Goal: Download file/media

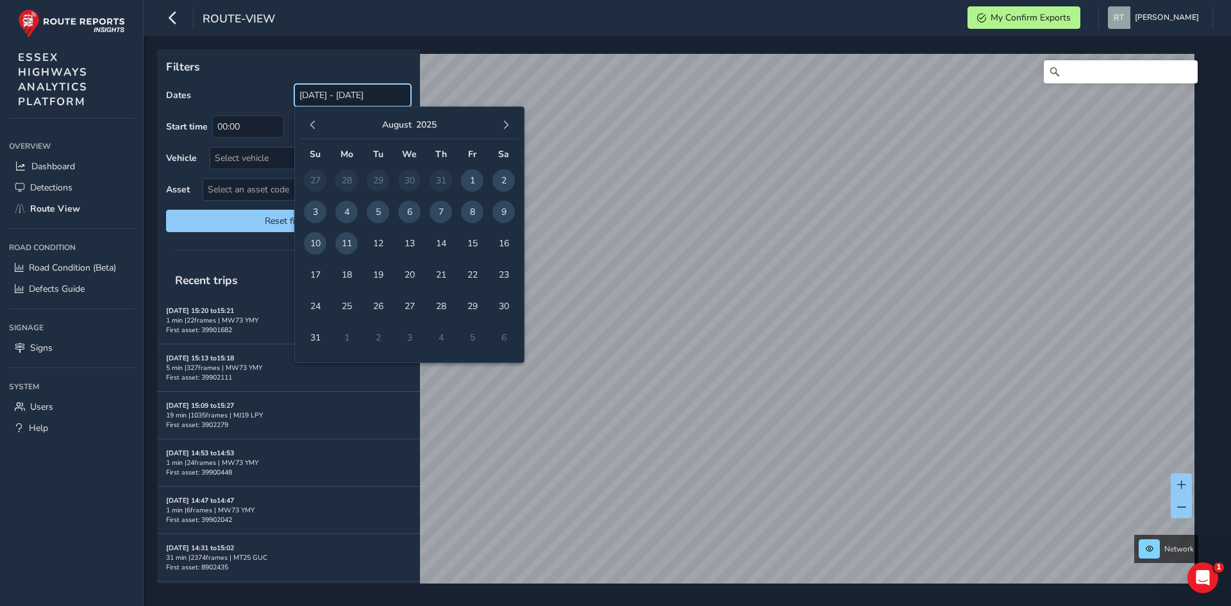
click at [344, 99] on input "[DATE] - [DATE]" at bounding box center [352, 95] width 117 height 22
click at [312, 121] on span "button" at bounding box center [312, 125] width 9 height 9
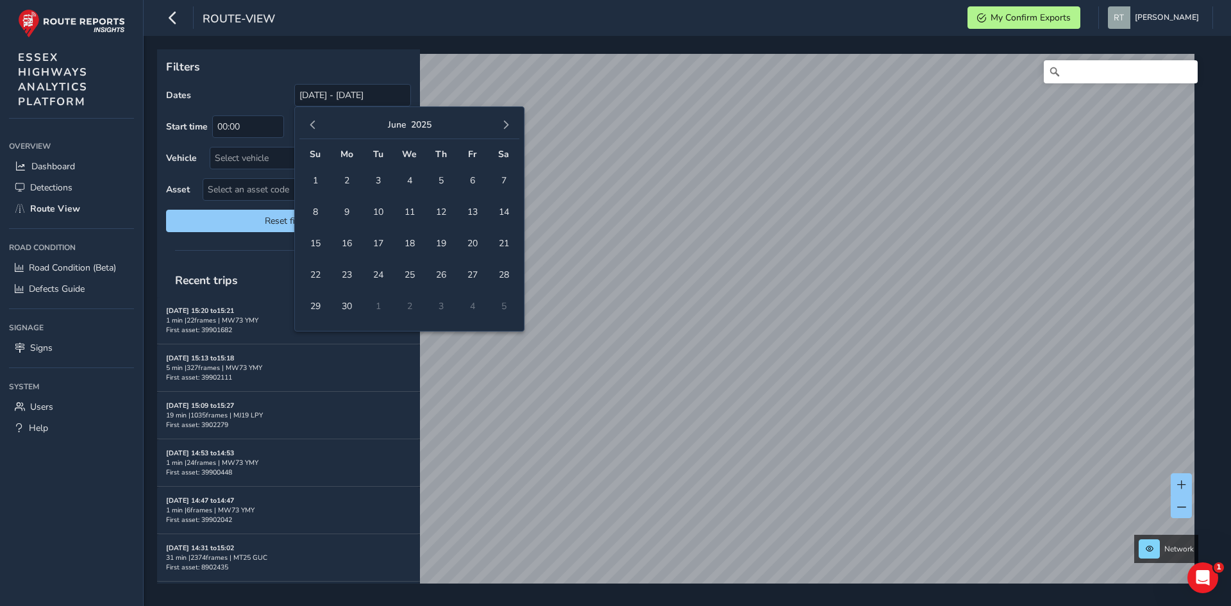
click at [312, 121] on span "button" at bounding box center [312, 125] width 9 height 9
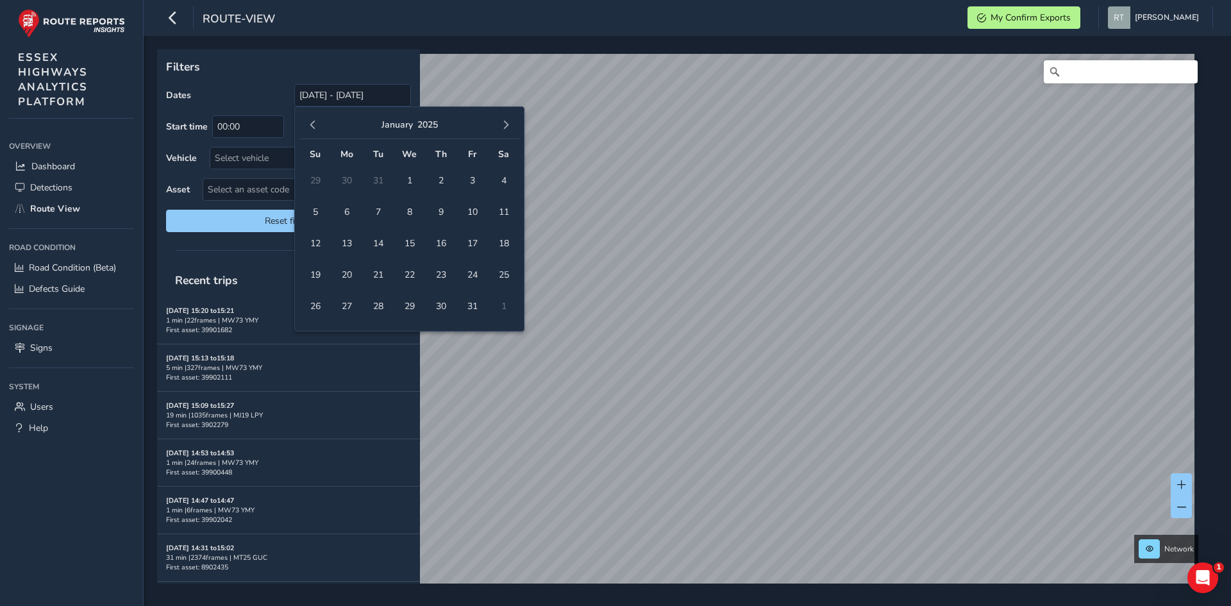
click at [312, 121] on span "button" at bounding box center [312, 125] width 9 height 9
click at [510, 128] on button "button" at bounding box center [506, 125] width 18 height 18
click at [414, 181] on span "1" at bounding box center [409, 180] width 22 height 22
click at [503, 125] on span "button" at bounding box center [505, 125] width 9 height 9
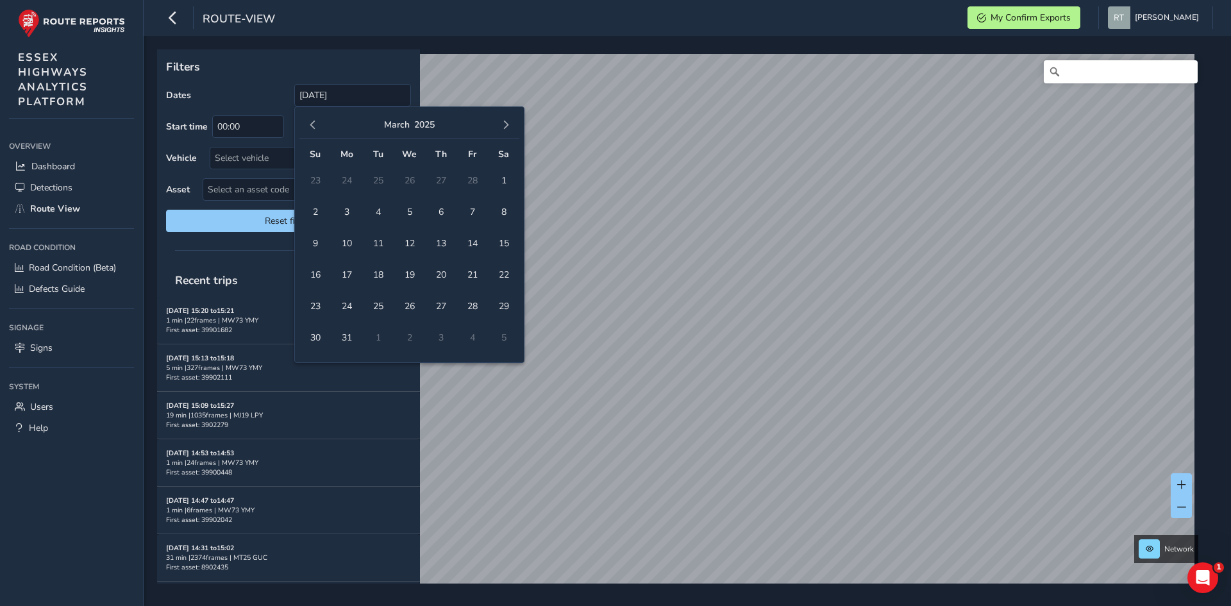
click at [503, 125] on span "button" at bounding box center [505, 125] width 9 height 9
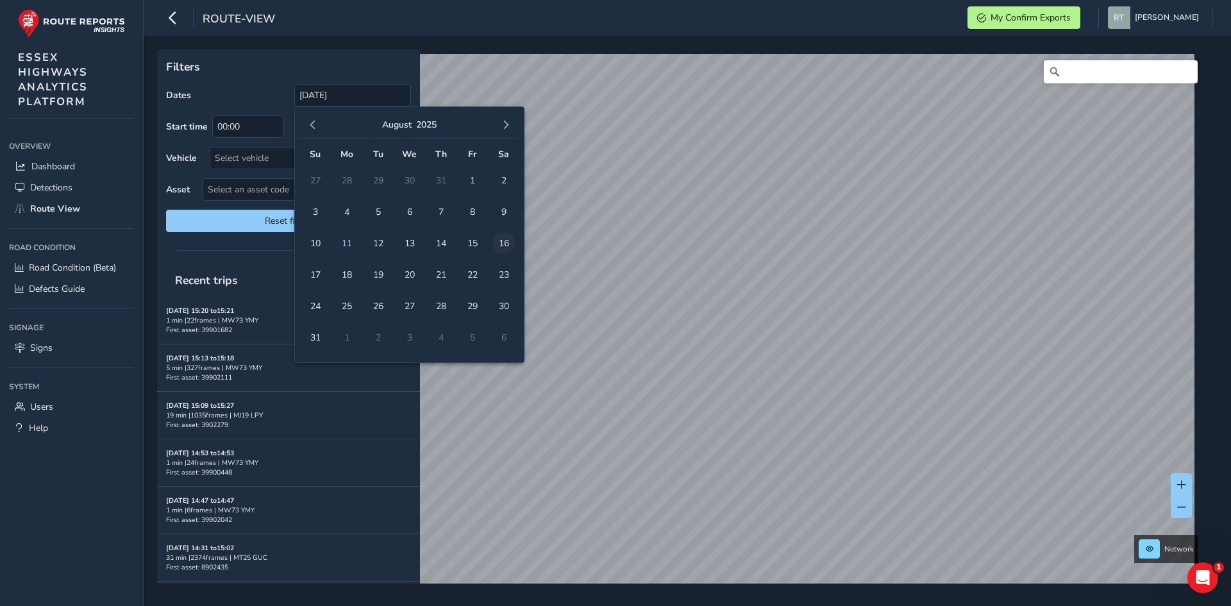
click at [504, 246] on span "16" at bounding box center [503, 243] width 22 height 22
type input "[DATE] - [DATE]"
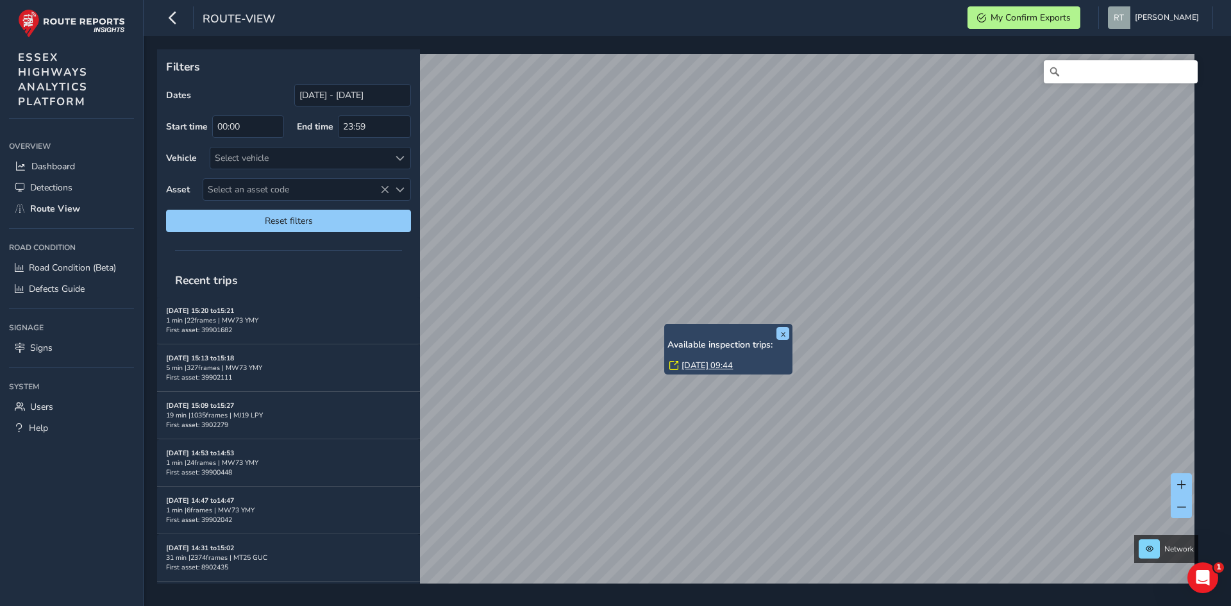
drag, startPoint x: 698, startPoint y: 374, endPoint x: 665, endPoint y: 329, distance: 56.0
click at [665, 329] on div "x Available inspection trips: Thu, 29 May, 09:44" at bounding box center [728, 349] width 128 height 51
click at [698, 367] on link "Thu, 29 May, 09:44" at bounding box center [707, 366] width 51 height 12
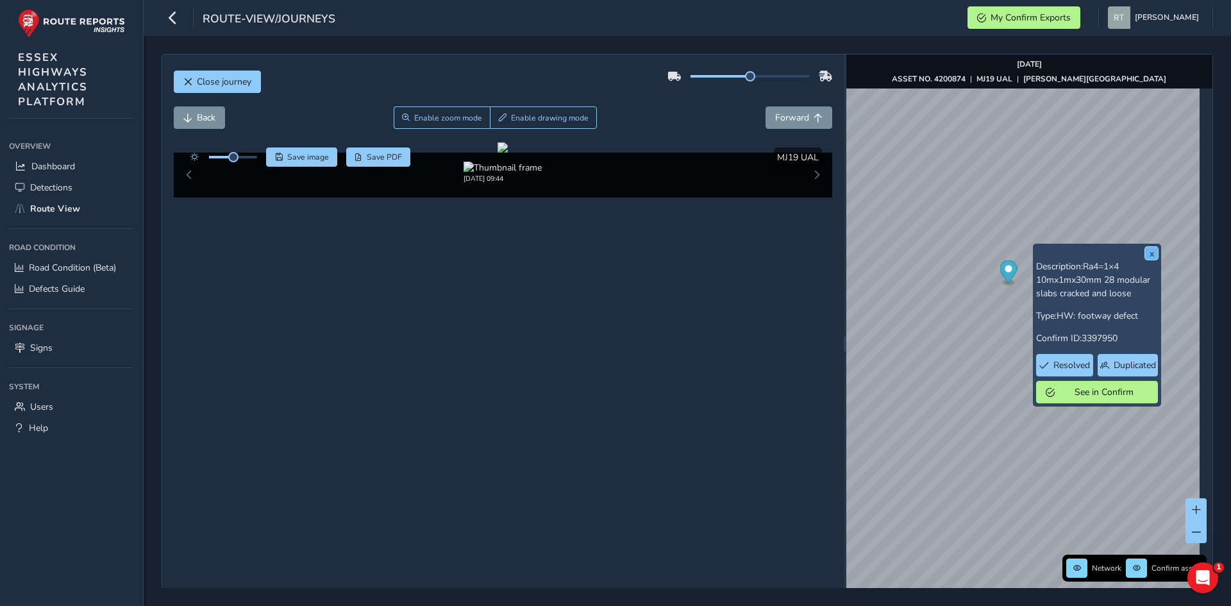
click at [1155, 249] on button "x" at bounding box center [1151, 253] width 13 height 13
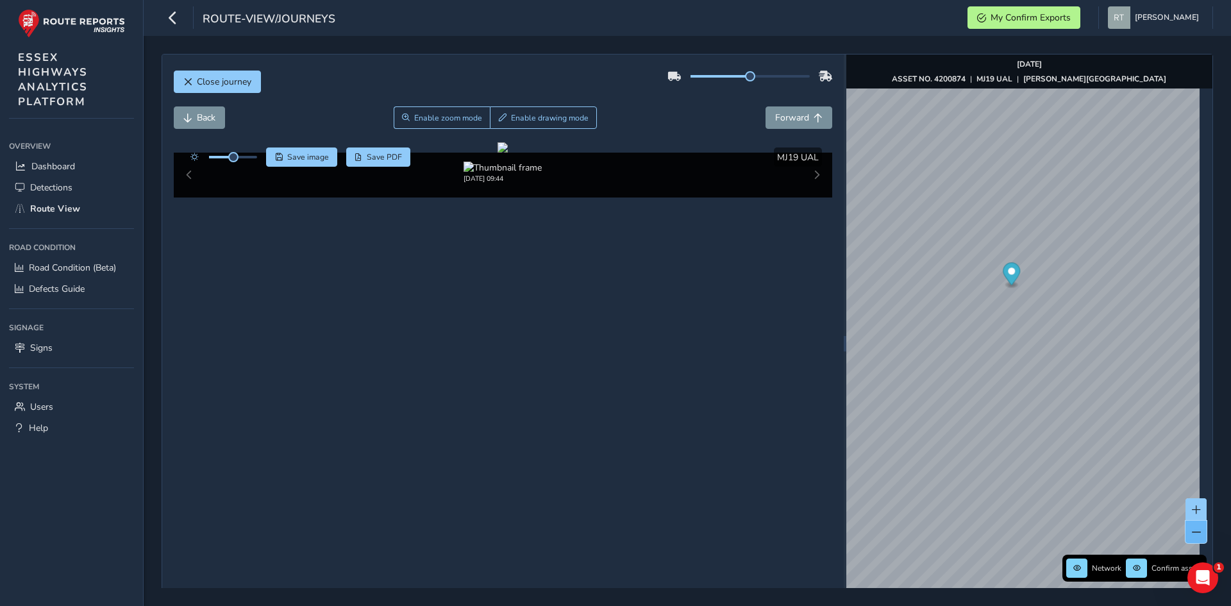
click at [1187, 538] on button at bounding box center [1196, 532] width 21 height 22
click at [1192, 505] on span at bounding box center [1196, 509] width 9 height 9
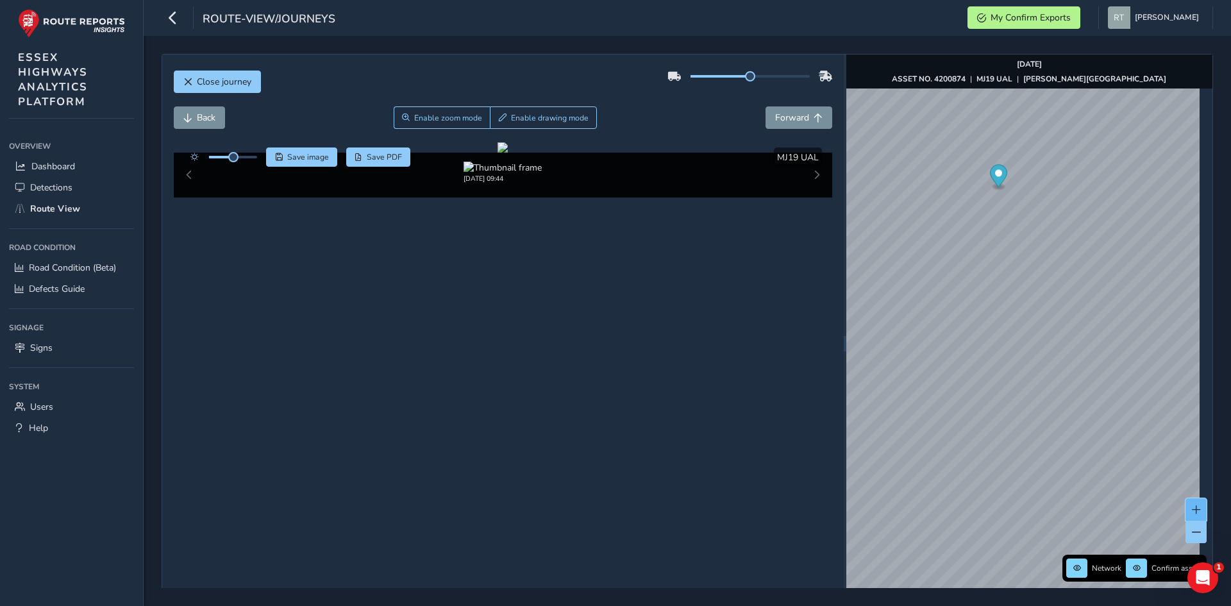
click at [1192, 505] on span at bounding box center [1196, 509] width 9 height 9
click at [1071, 556] on div "Network Confirm assets May 29 2025 ASSET NO. 4200874 | MJ19 UAL | WHITTINGTON R…" at bounding box center [1029, 343] width 366 height 578
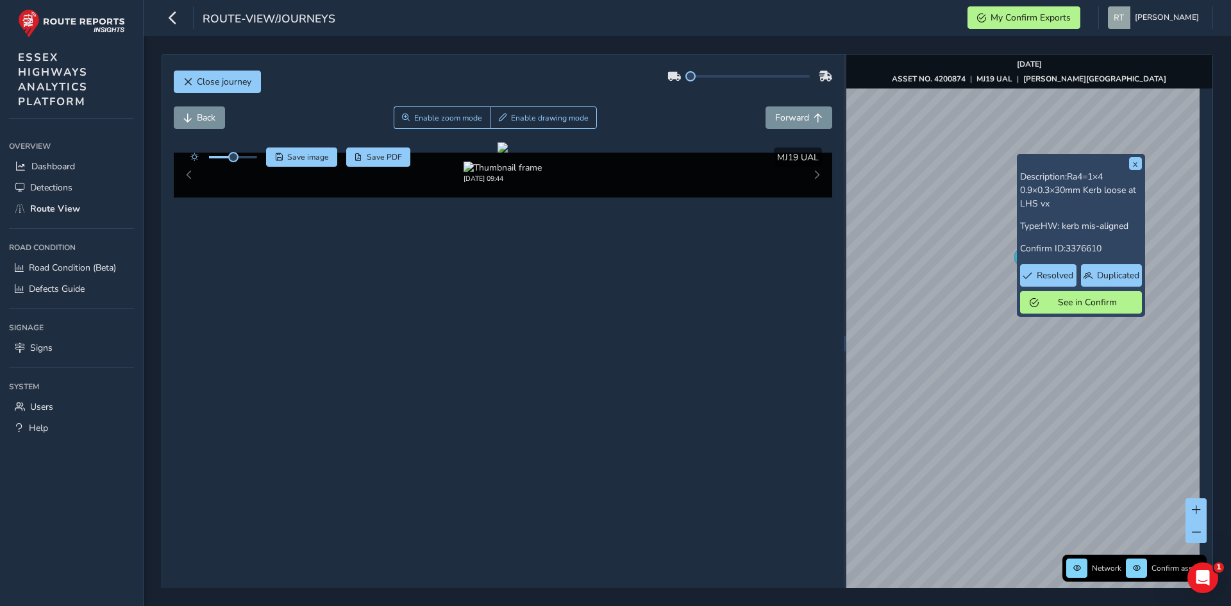
drag, startPoint x: 746, startPoint y: 77, endPoint x: 642, endPoint y: 92, distance: 104.9
click at [642, 92] on div "Close journey" at bounding box center [503, 86] width 659 height 41
click at [685, 78] on span at bounding box center [690, 76] width 10 height 10
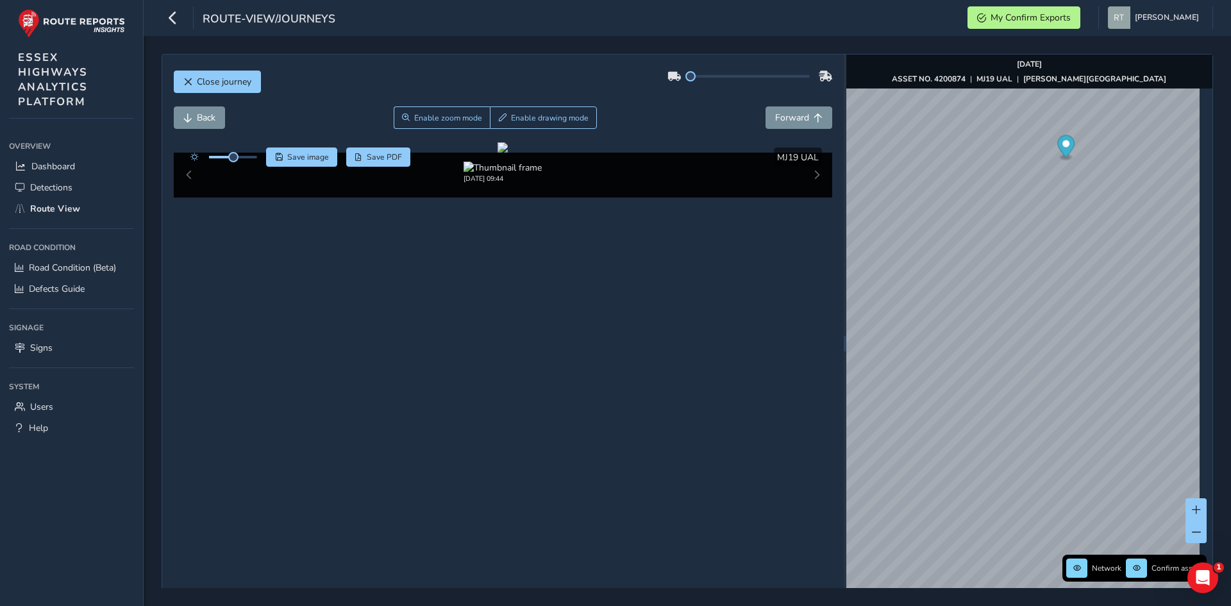
click at [1211, 231] on div "Close journey Back Enable zoom mode Enable drawing mode Forward Click and Drag …" at bounding box center [688, 321] width 1052 height 534
click at [1192, 512] on span at bounding box center [1196, 509] width 9 height 9
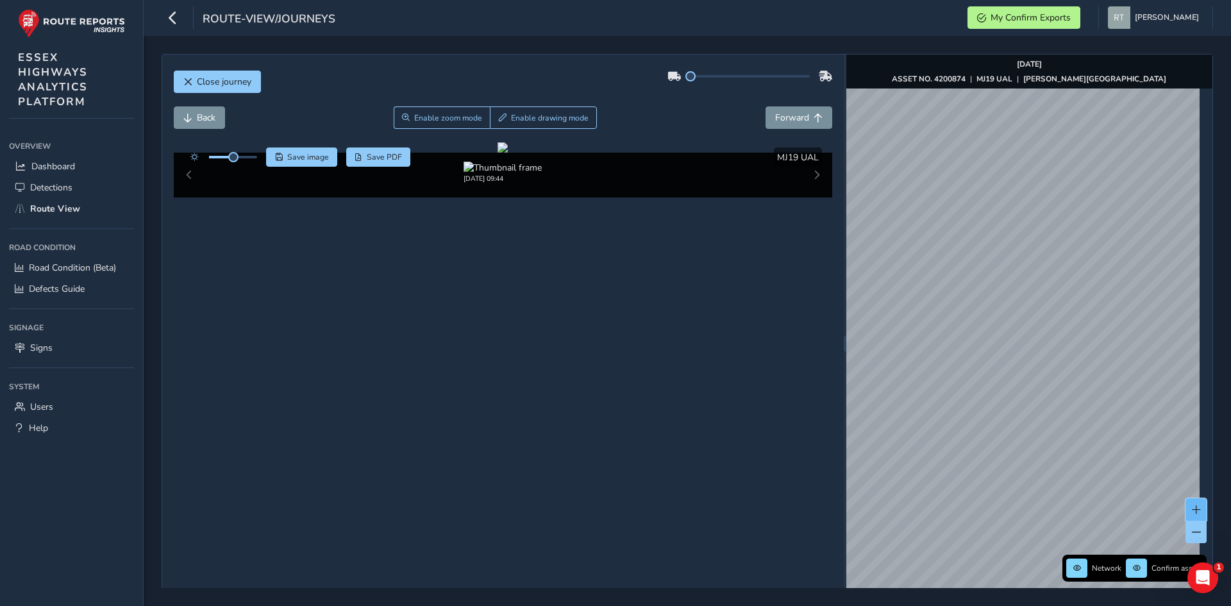
click at [1192, 512] on span at bounding box center [1196, 509] width 9 height 9
click at [49, 390] on div "System" at bounding box center [71, 386] width 125 height 19
click at [49, 403] on span "Users" at bounding box center [41, 407] width 23 height 12
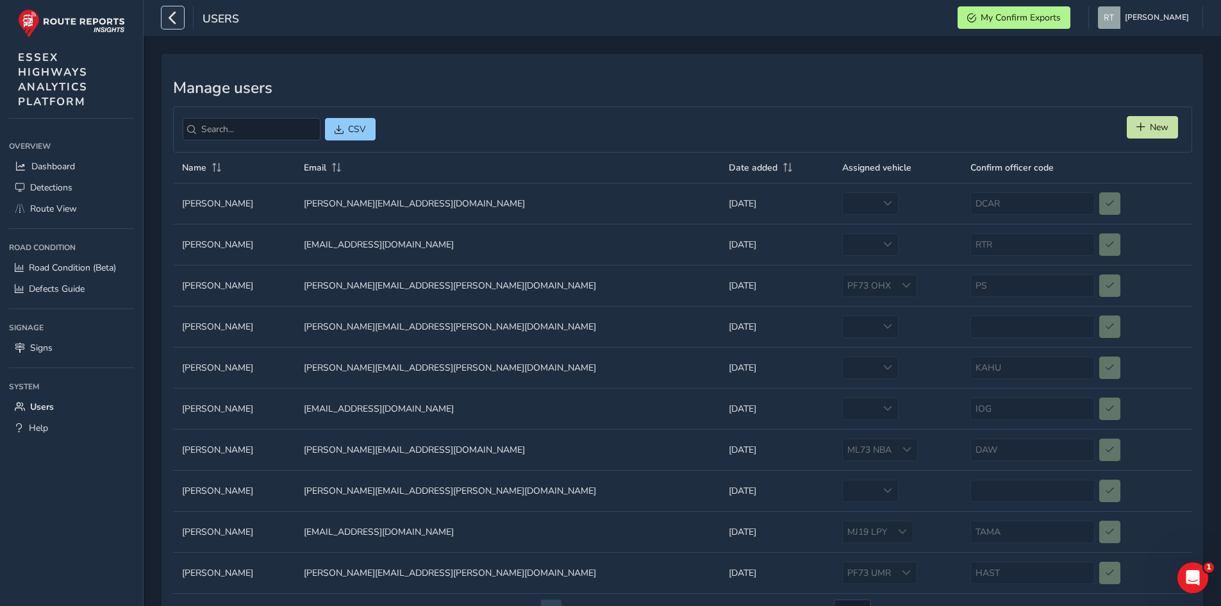
click at [172, 19] on icon "button" at bounding box center [172, 17] width 13 height 22
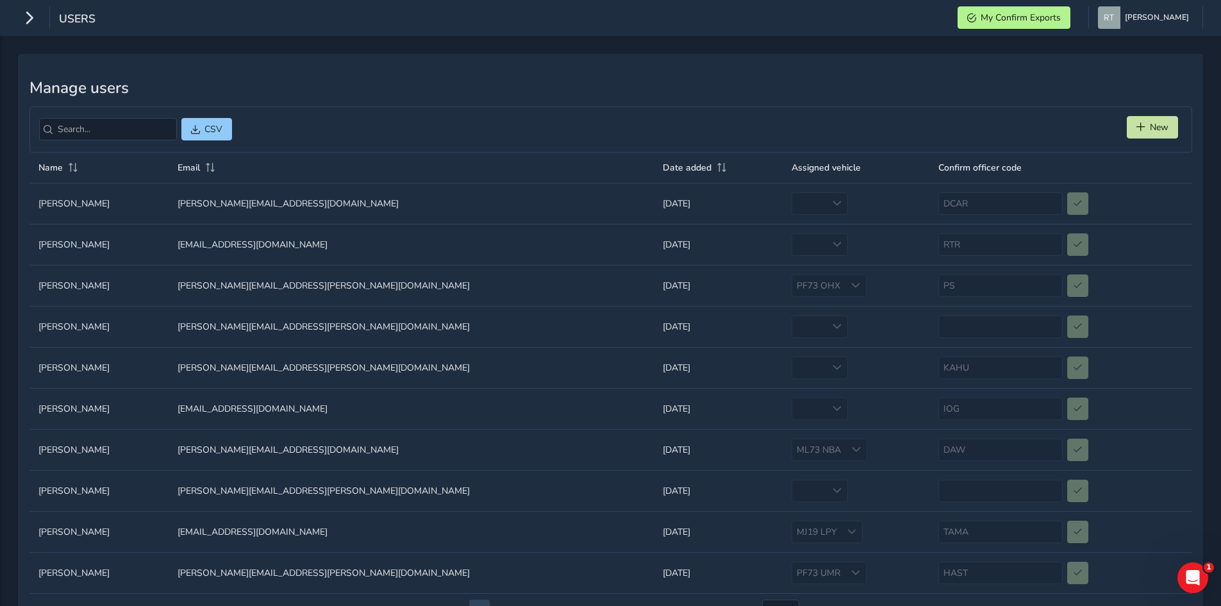
click at [1021, 246] on div "RTR" at bounding box center [1061, 244] width 245 height 22
click at [26, 13] on icon "button" at bounding box center [28, 17] width 13 height 22
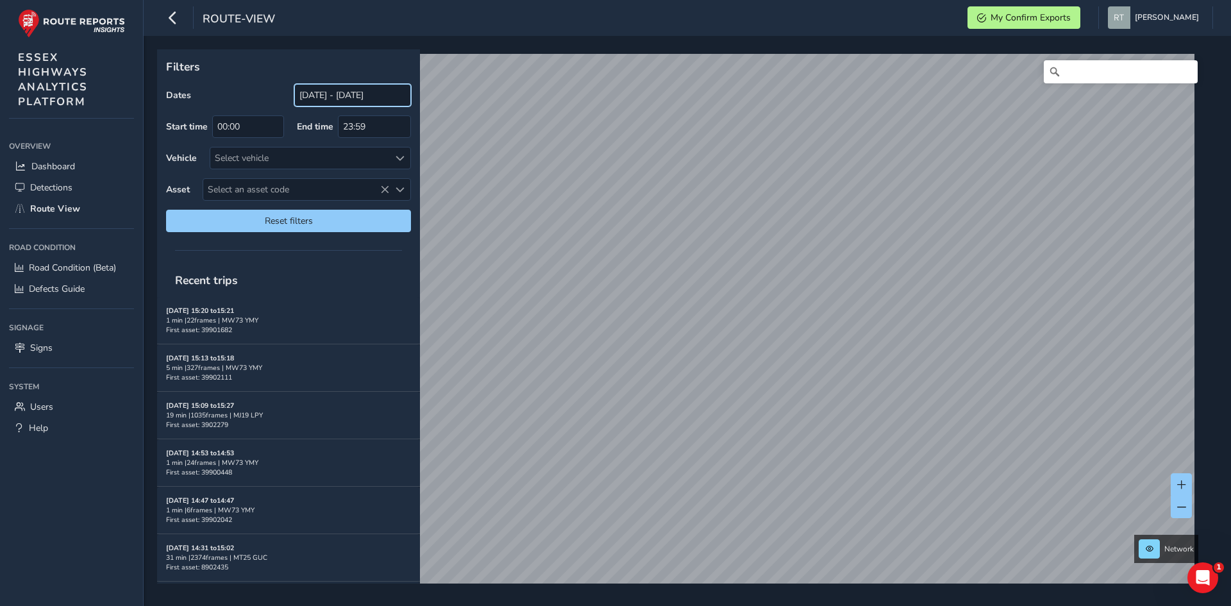
click at [311, 99] on input "[DATE] - [DATE]" at bounding box center [352, 95] width 117 height 22
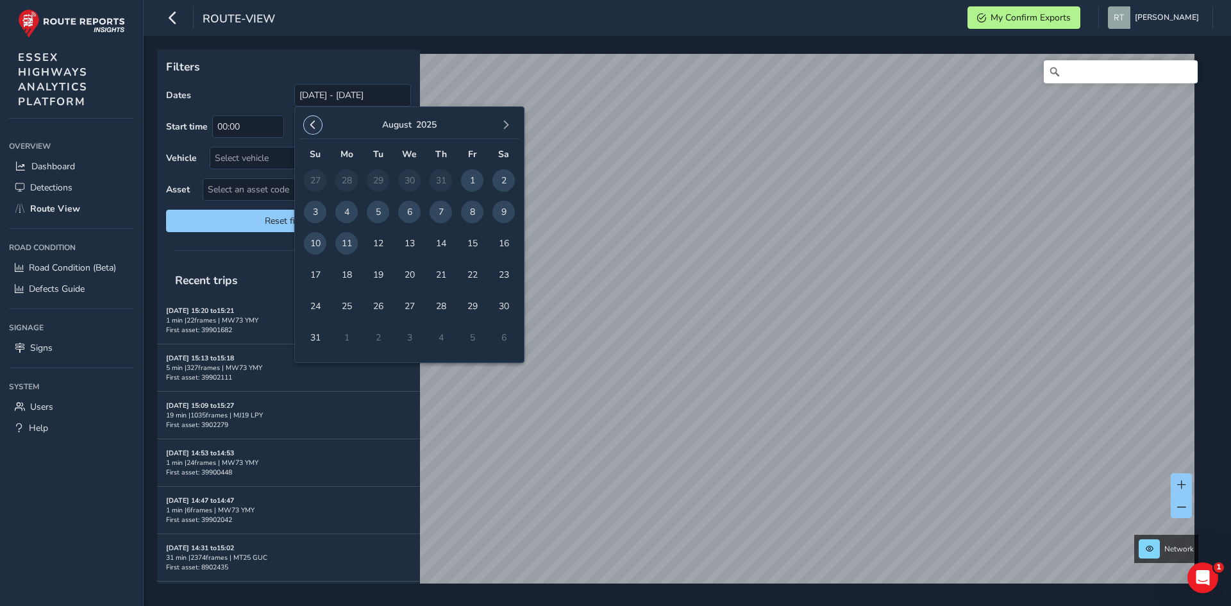
click at [312, 127] on span "button" at bounding box center [312, 125] width 9 height 9
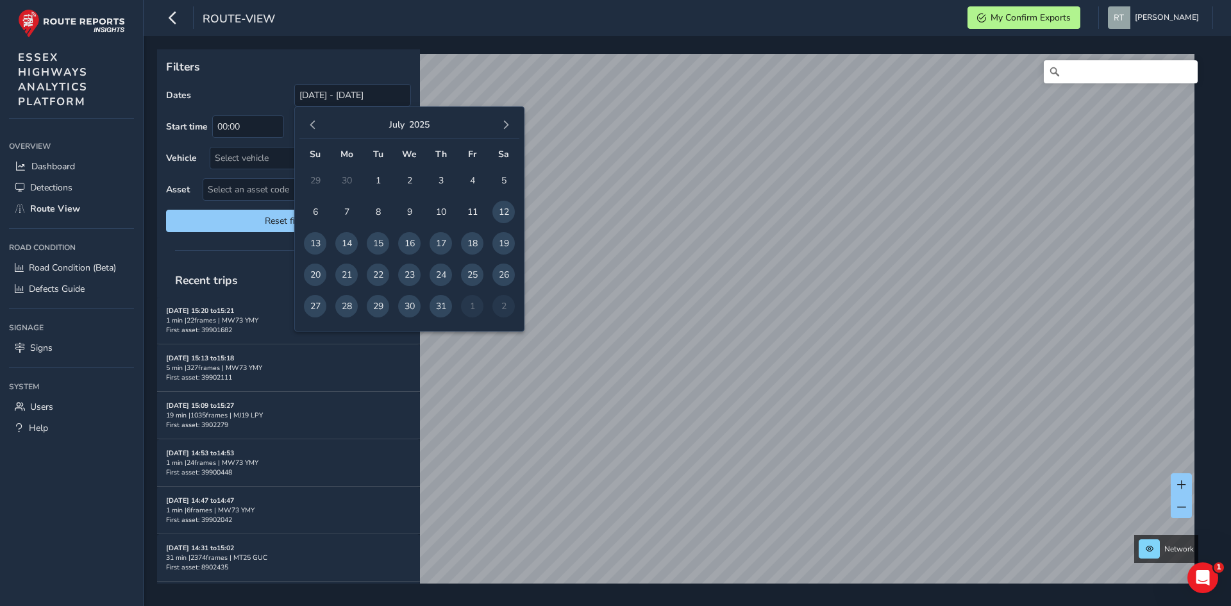
click at [312, 127] on span "button" at bounding box center [312, 125] width 9 height 9
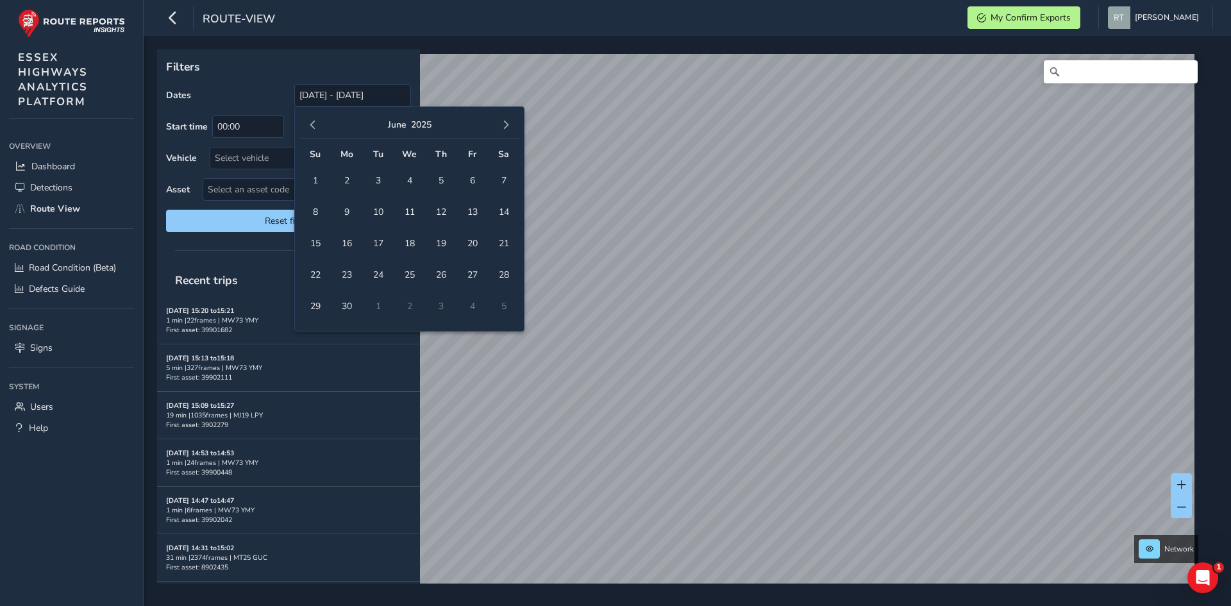
click at [312, 127] on span "button" at bounding box center [312, 125] width 9 height 9
click at [416, 180] on span "1" at bounding box center [409, 180] width 22 height 22
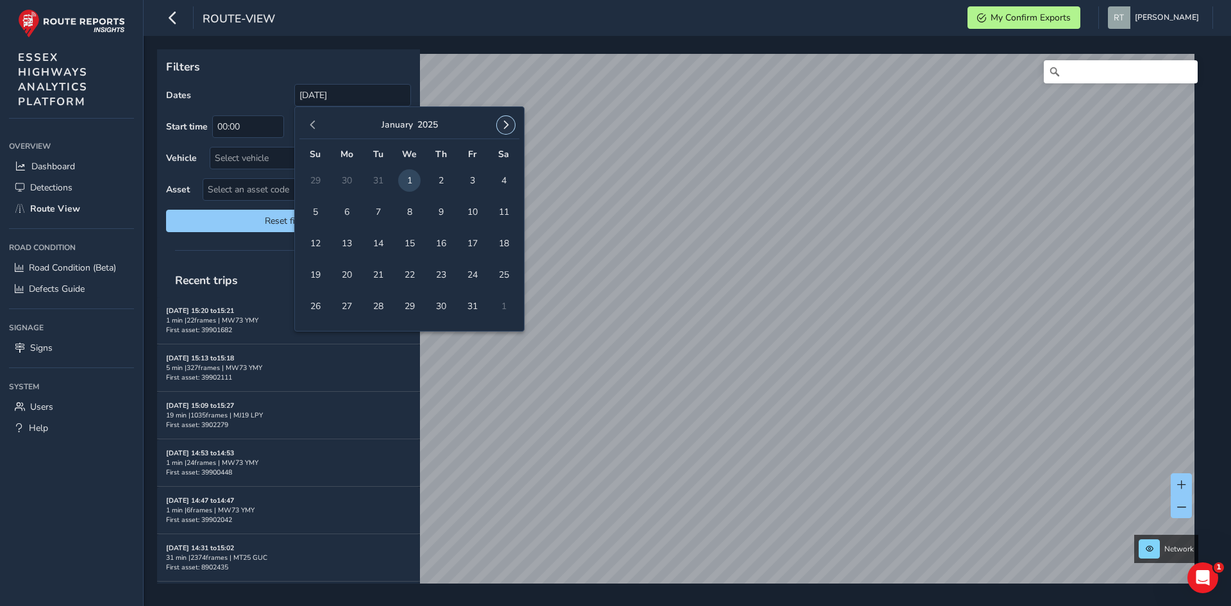
click at [512, 126] on button "button" at bounding box center [506, 125] width 18 height 18
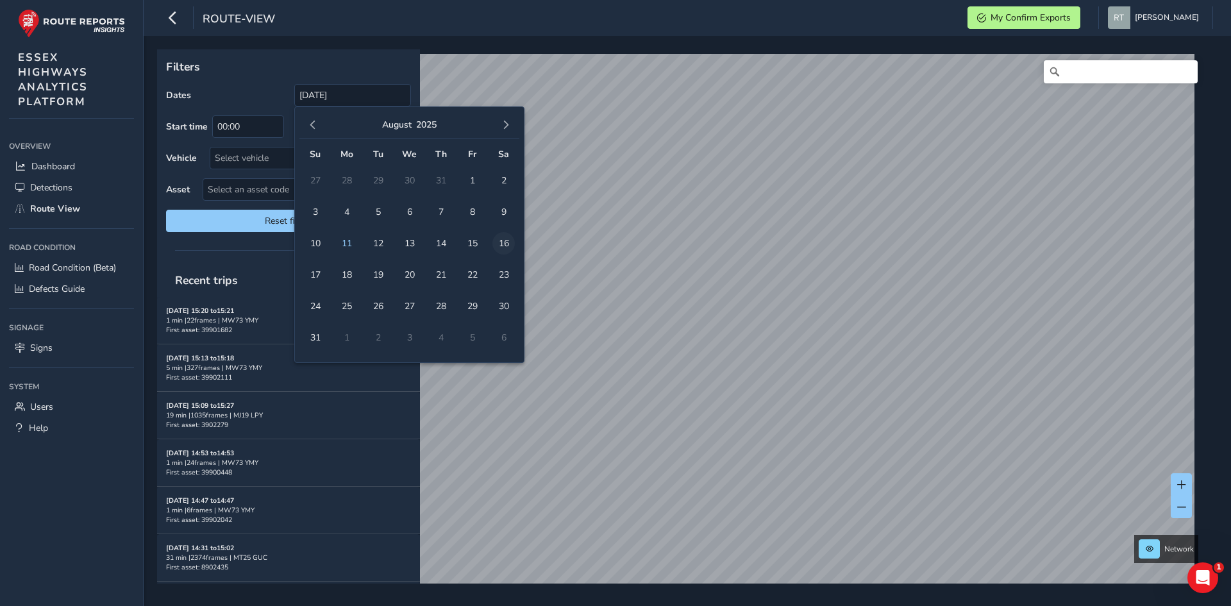
click at [505, 240] on span "16" at bounding box center [503, 243] width 22 height 22
type input "[DATE] - [DATE]"
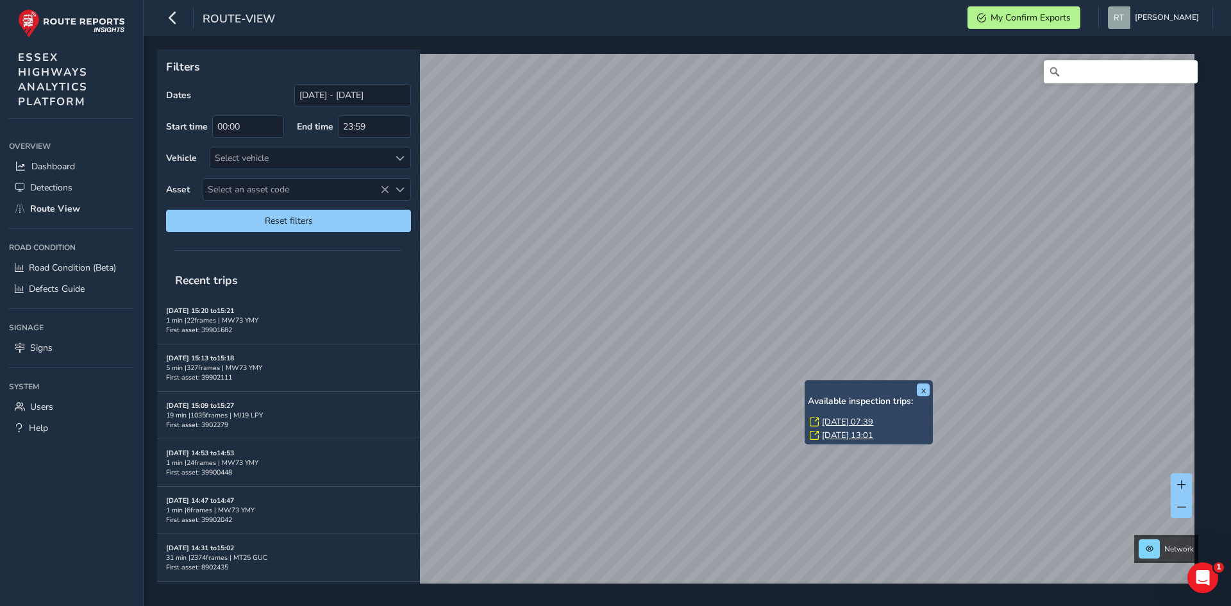
click at [842, 422] on link "[DATE] 07:39" at bounding box center [847, 422] width 51 height 12
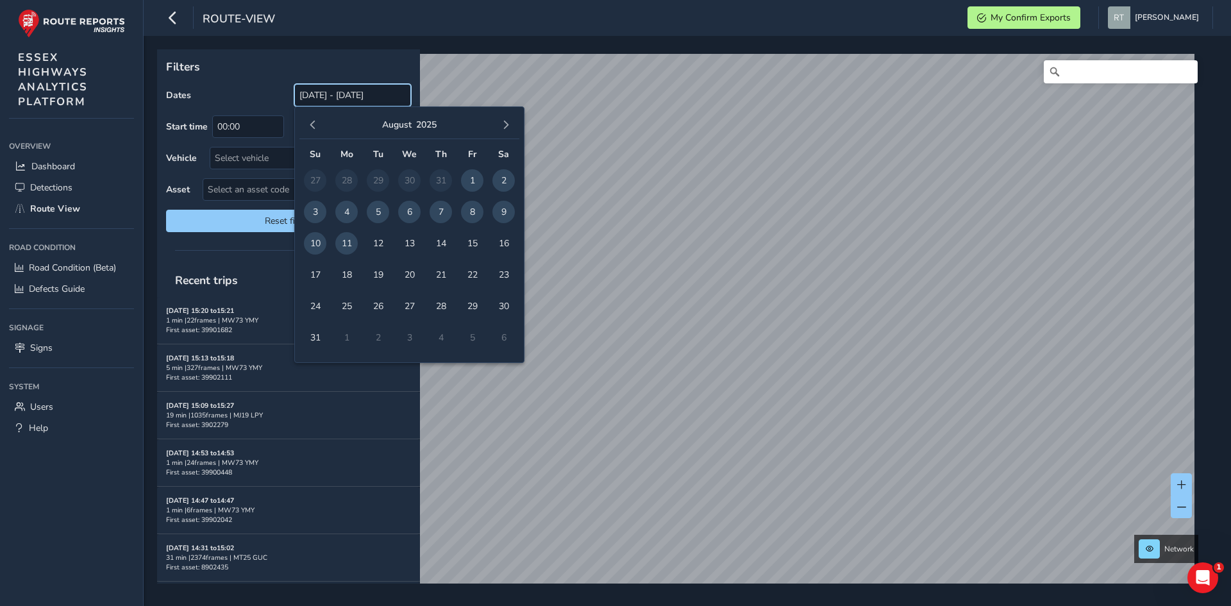
click at [324, 94] on input "[DATE] - [DATE]" at bounding box center [352, 95] width 117 height 22
click at [308, 126] on span "button" at bounding box center [312, 125] width 9 height 9
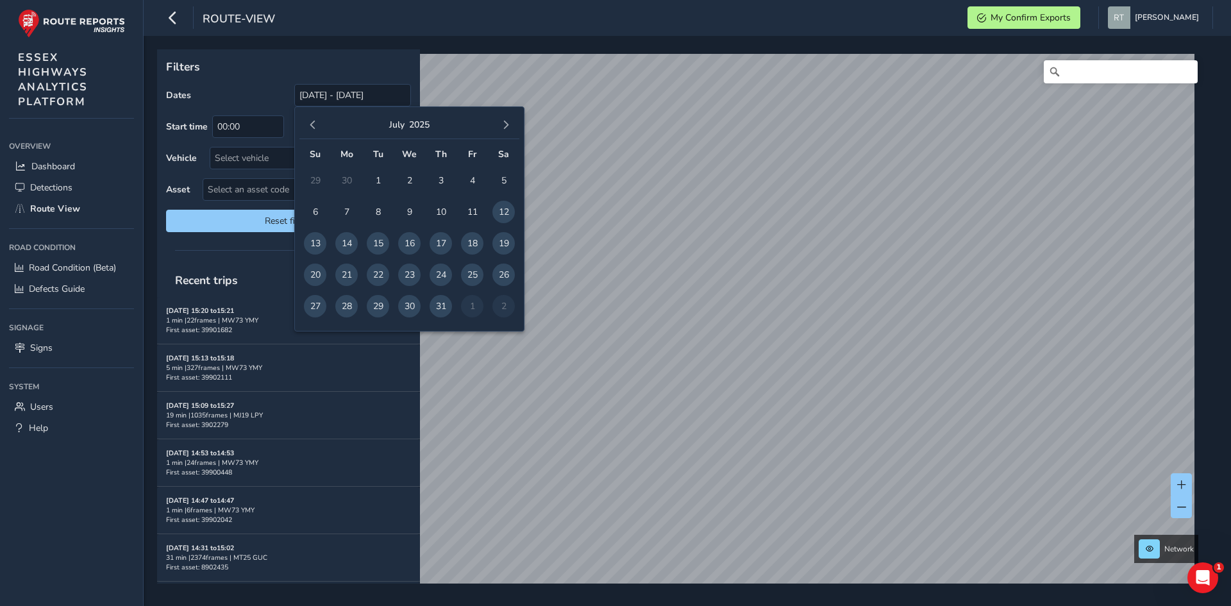
click at [308, 126] on span "button" at bounding box center [312, 125] width 9 height 9
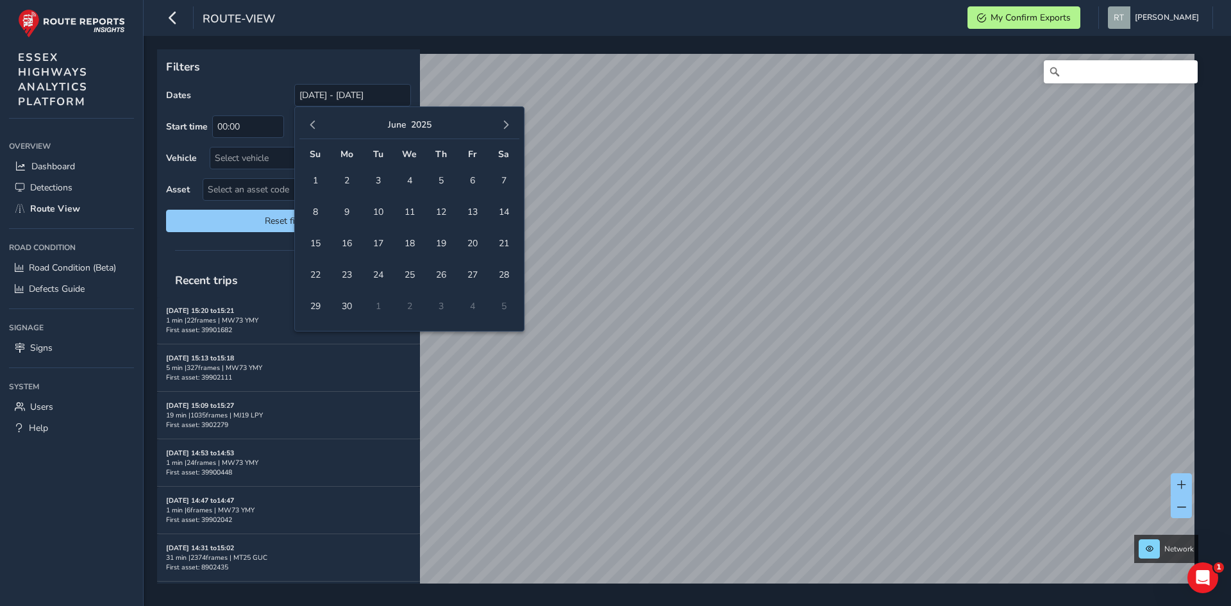
click at [308, 126] on span "button" at bounding box center [312, 125] width 9 height 9
click at [412, 180] on span "1" at bounding box center [409, 180] width 22 height 22
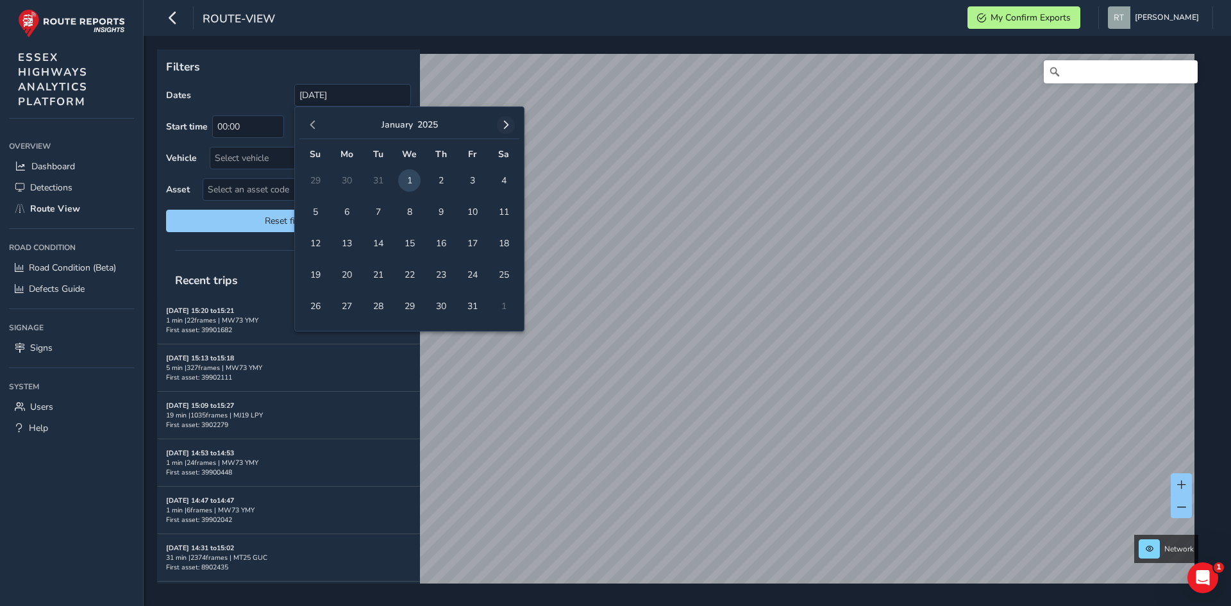
click at [496, 129] on div "January 2025" at bounding box center [409, 126] width 220 height 28
click at [501, 126] on span "button" at bounding box center [505, 125] width 9 height 9
click at [503, 125] on span "button" at bounding box center [505, 125] width 9 height 9
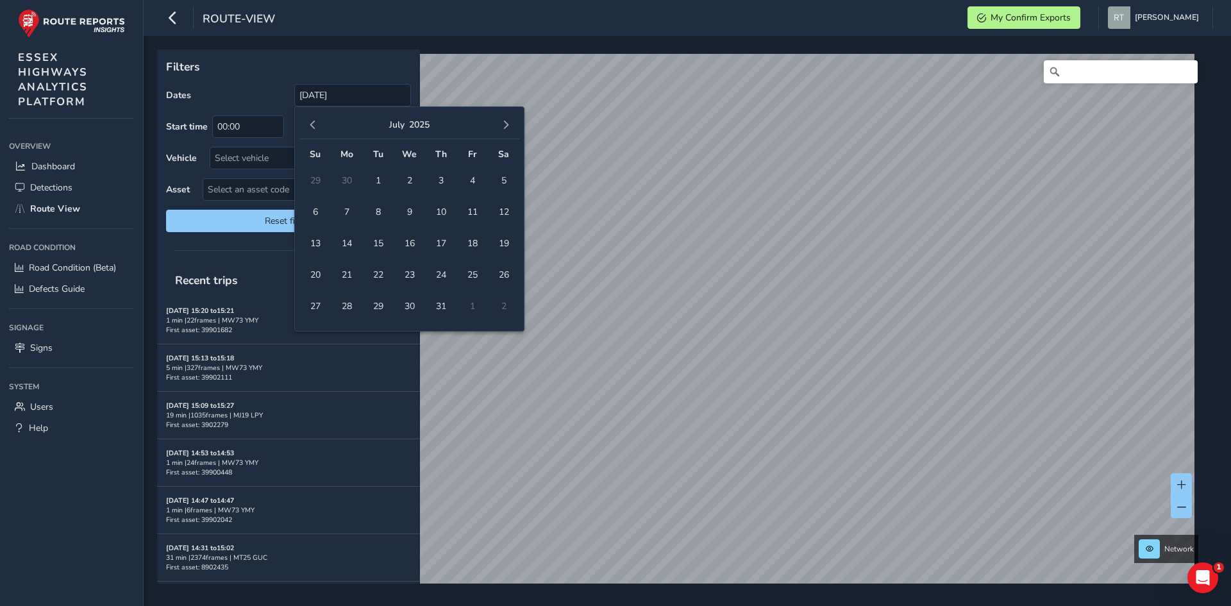
click at [503, 125] on span "button" at bounding box center [505, 125] width 9 height 9
click at [504, 183] on span "6" at bounding box center [503, 180] width 22 height 22
type input "01/01/2025 - 06/09/2025"
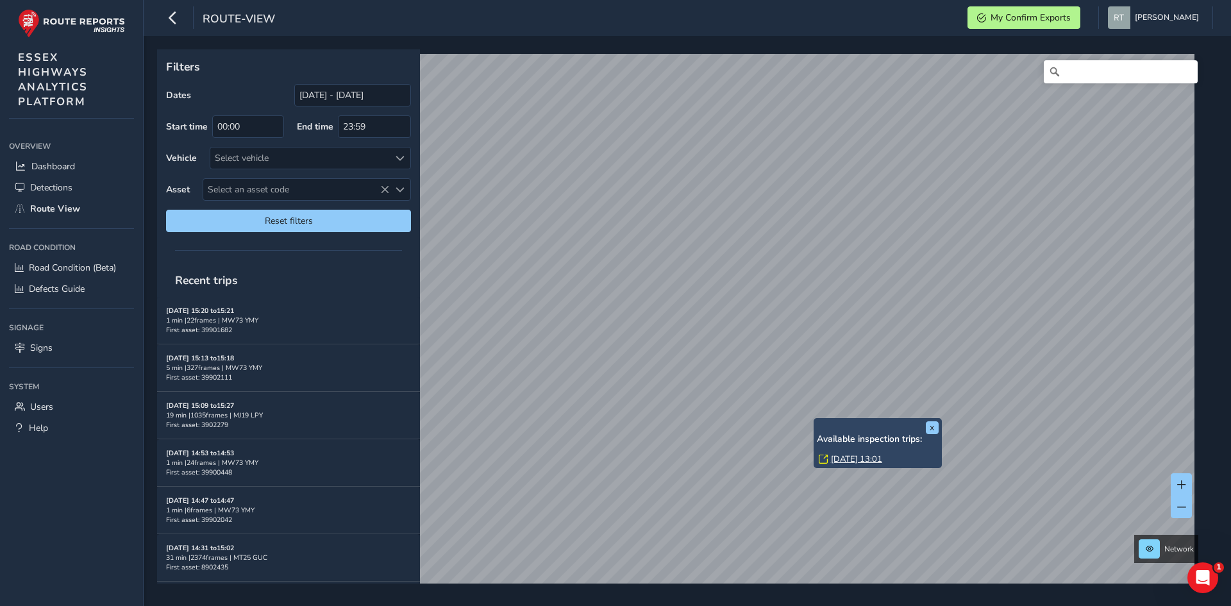
click at [846, 459] on link "[DATE] 13:01" at bounding box center [856, 459] width 51 height 12
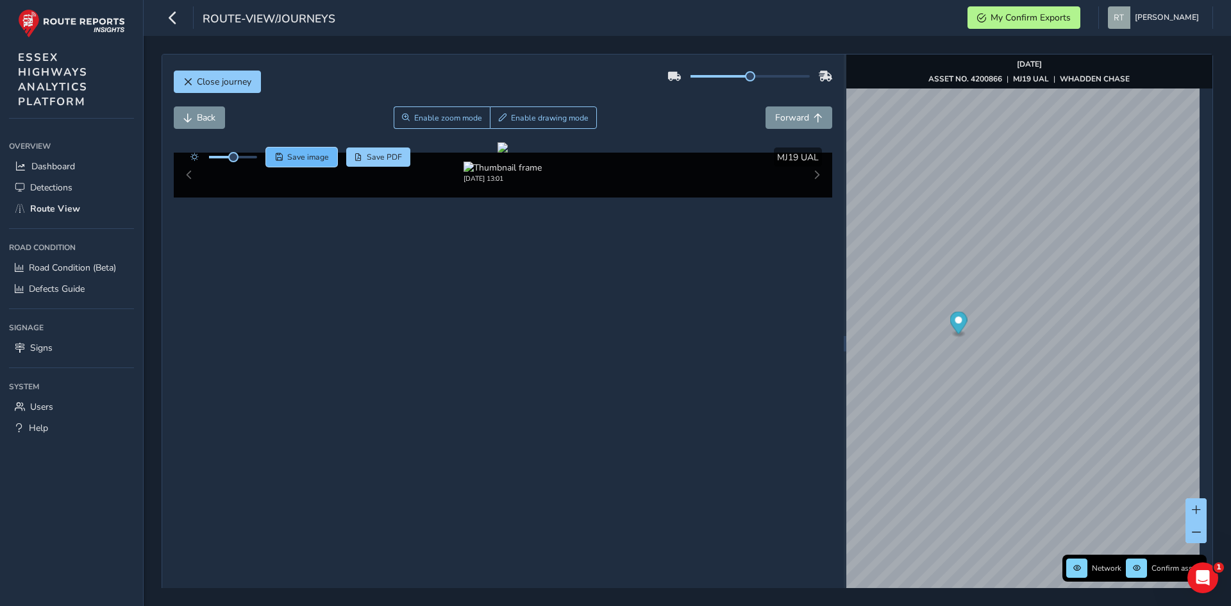
click at [323, 160] on span "Save image" at bounding box center [308, 157] width 42 height 10
